Goal: Transaction & Acquisition: Book appointment/travel/reservation

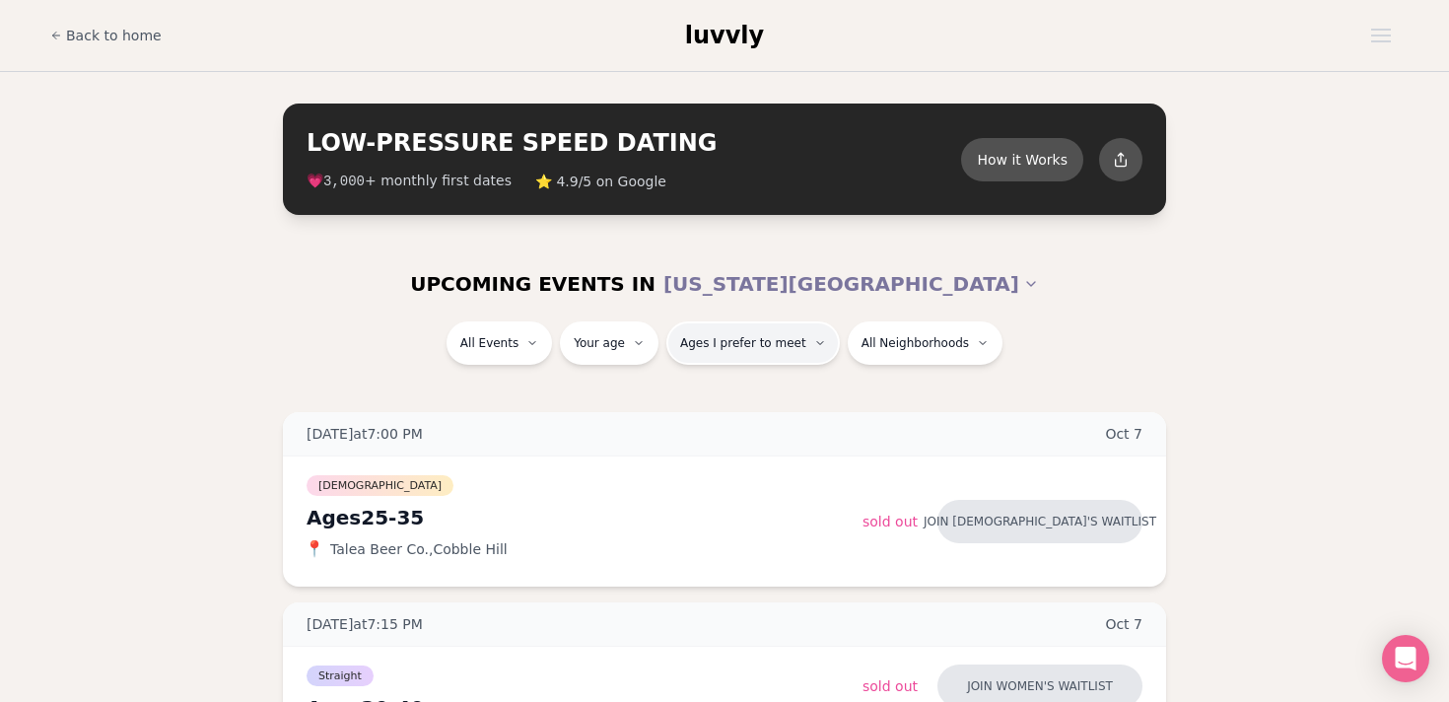
click at [742, 340] on span "Ages I prefer to meet" at bounding box center [743, 343] width 126 height 16
click at [741, 340] on span "Ages I prefer to meet" at bounding box center [743, 343] width 126 height 16
type input "**"
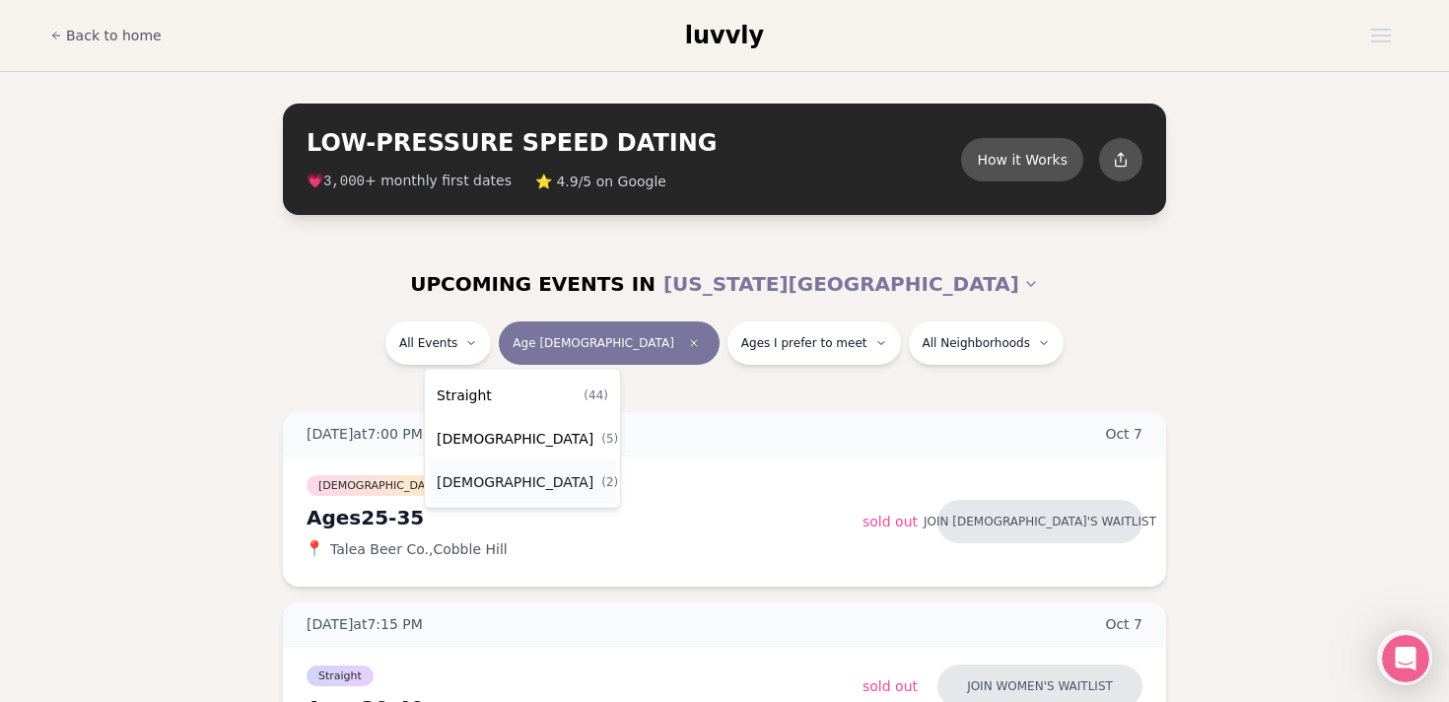
click at [497, 475] on span "[DEMOGRAPHIC_DATA]" at bounding box center [515, 482] width 157 height 20
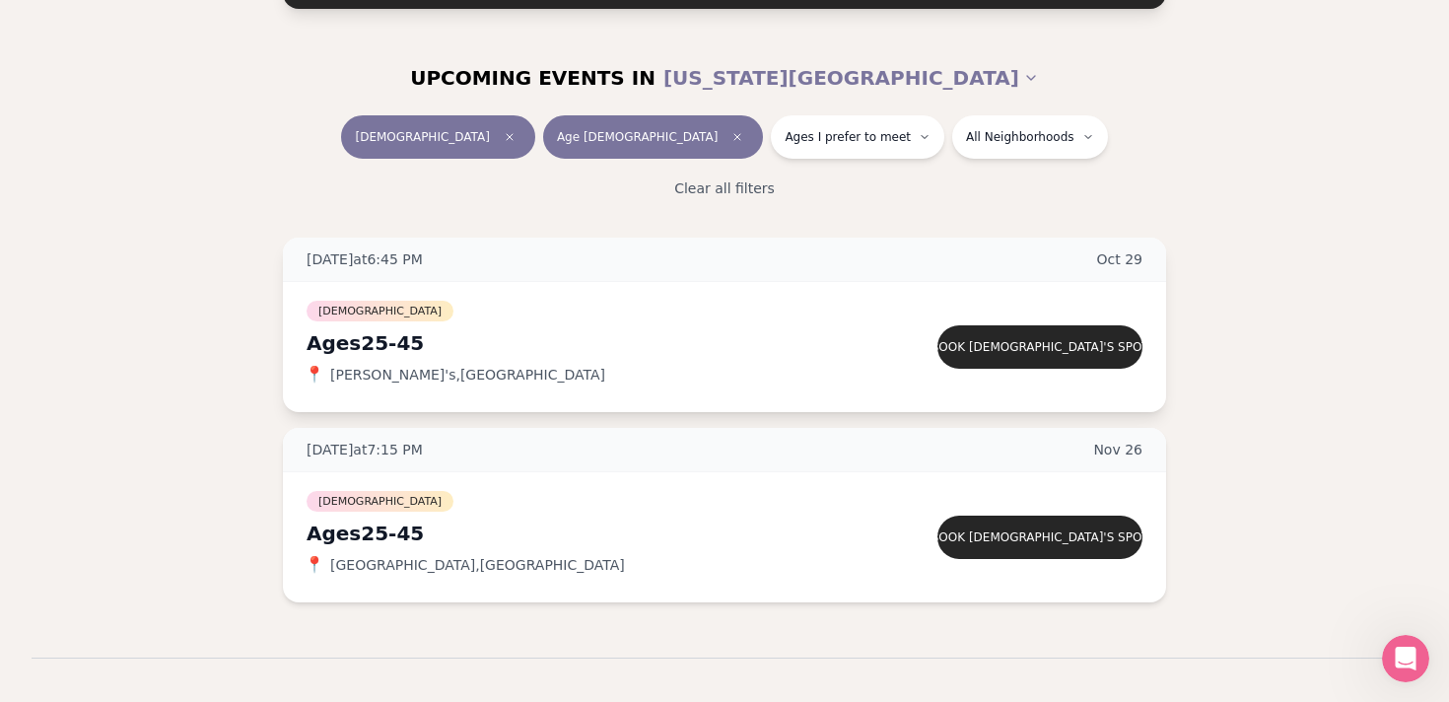
scroll to position [207, 0]
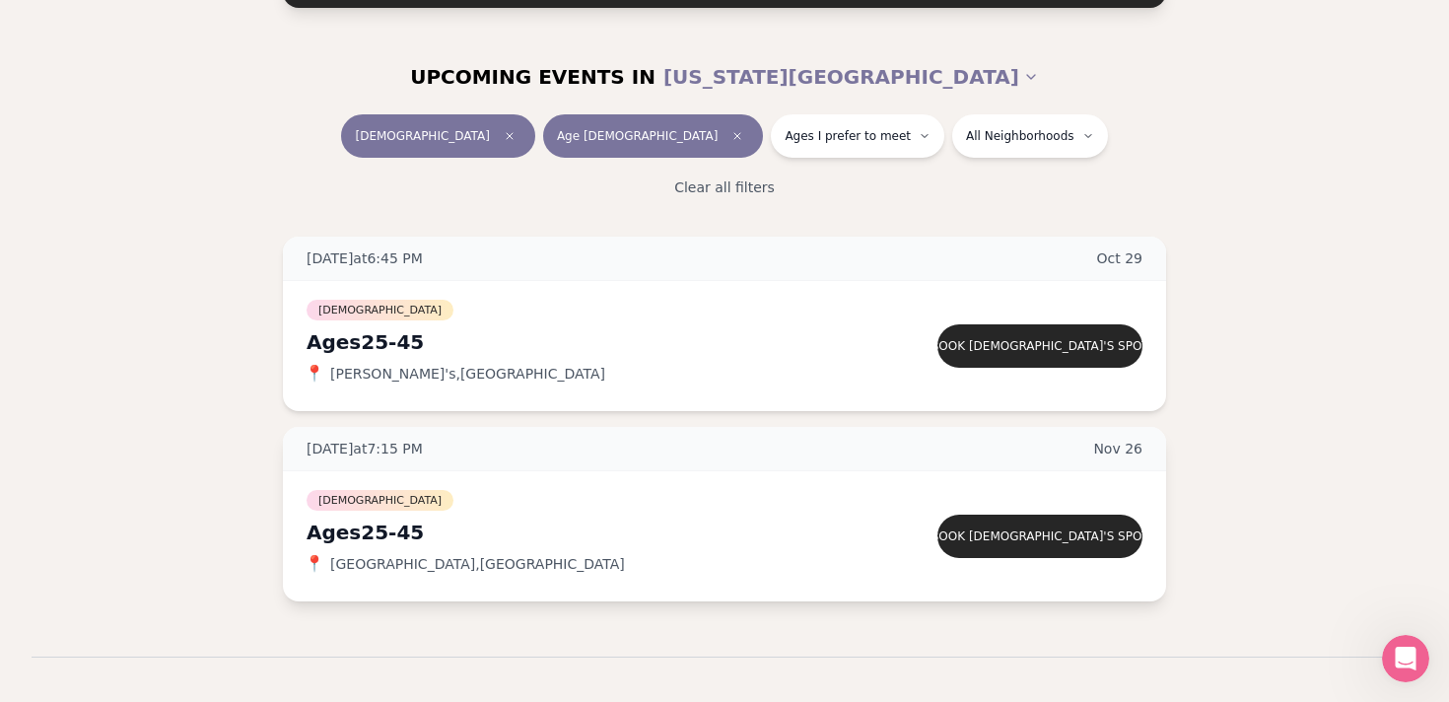
click at [371, 479] on div "[DEMOGRAPHIC_DATA] Ages [DEMOGRAPHIC_DATA] 📍 [GEOGRAPHIC_DATA] , [GEOGRAPHIC_DA…" at bounding box center [724, 536] width 883 height 130
click at [371, 453] on span "[DATE] at 7:15 PM" at bounding box center [365, 449] width 116 height 20
click at [1069, 520] on button "Book [DEMOGRAPHIC_DATA]'s spot" at bounding box center [1040, 536] width 205 height 43
